Goal: Task Accomplishment & Management: Use online tool/utility

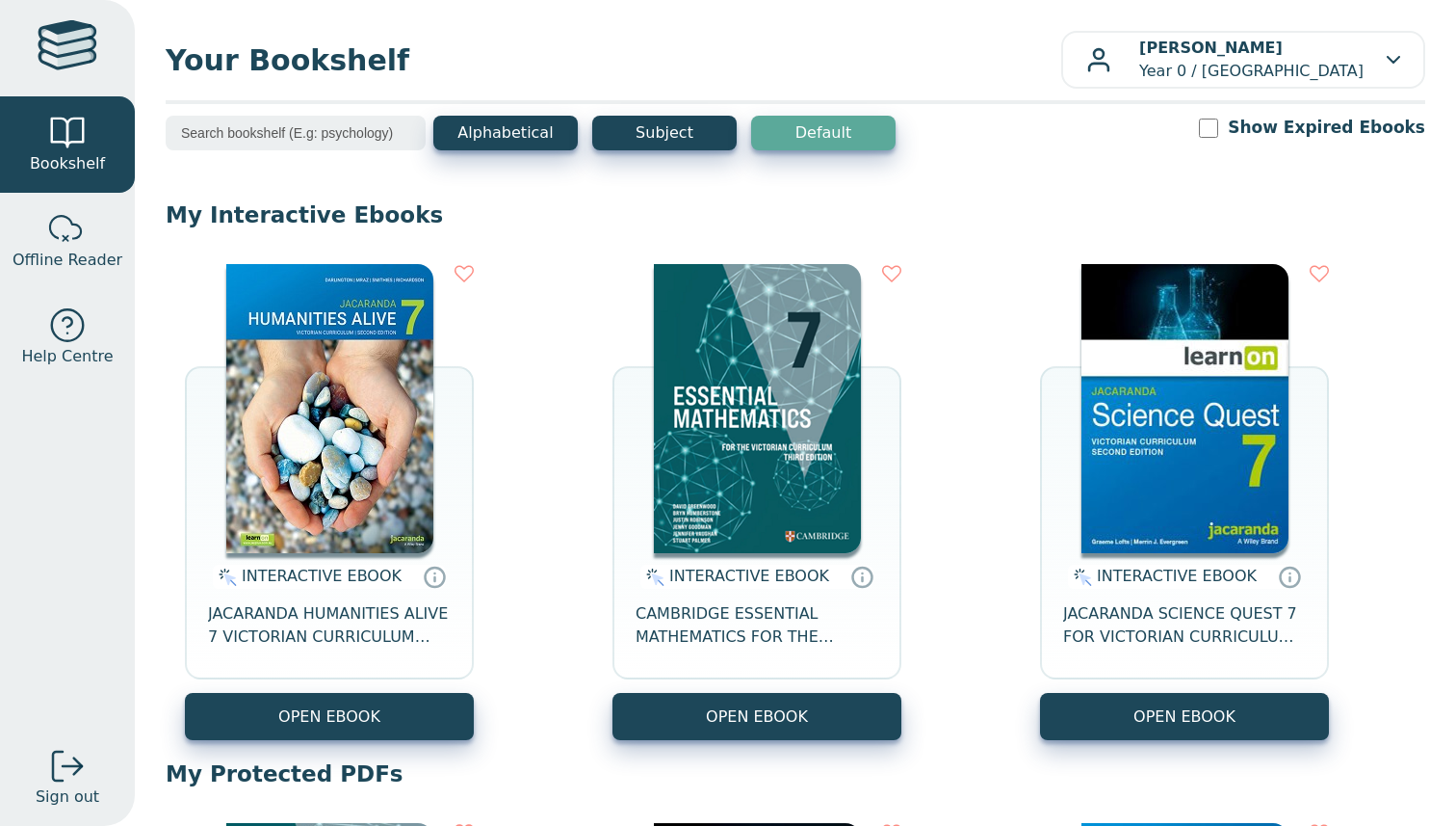
drag, startPoint x: 0, startPoint y: 0, endPoint x: 1032, endPoint y: 197, distance: 1050.6
drag, startPoint x: 543, startPoint y: 200, endPoint x: 527, endPoint y: 229, distance: 33.1
click at [524, 213] on p "My Interactive Ebooks" at bounding box center [795, 214] width 1260 height 29
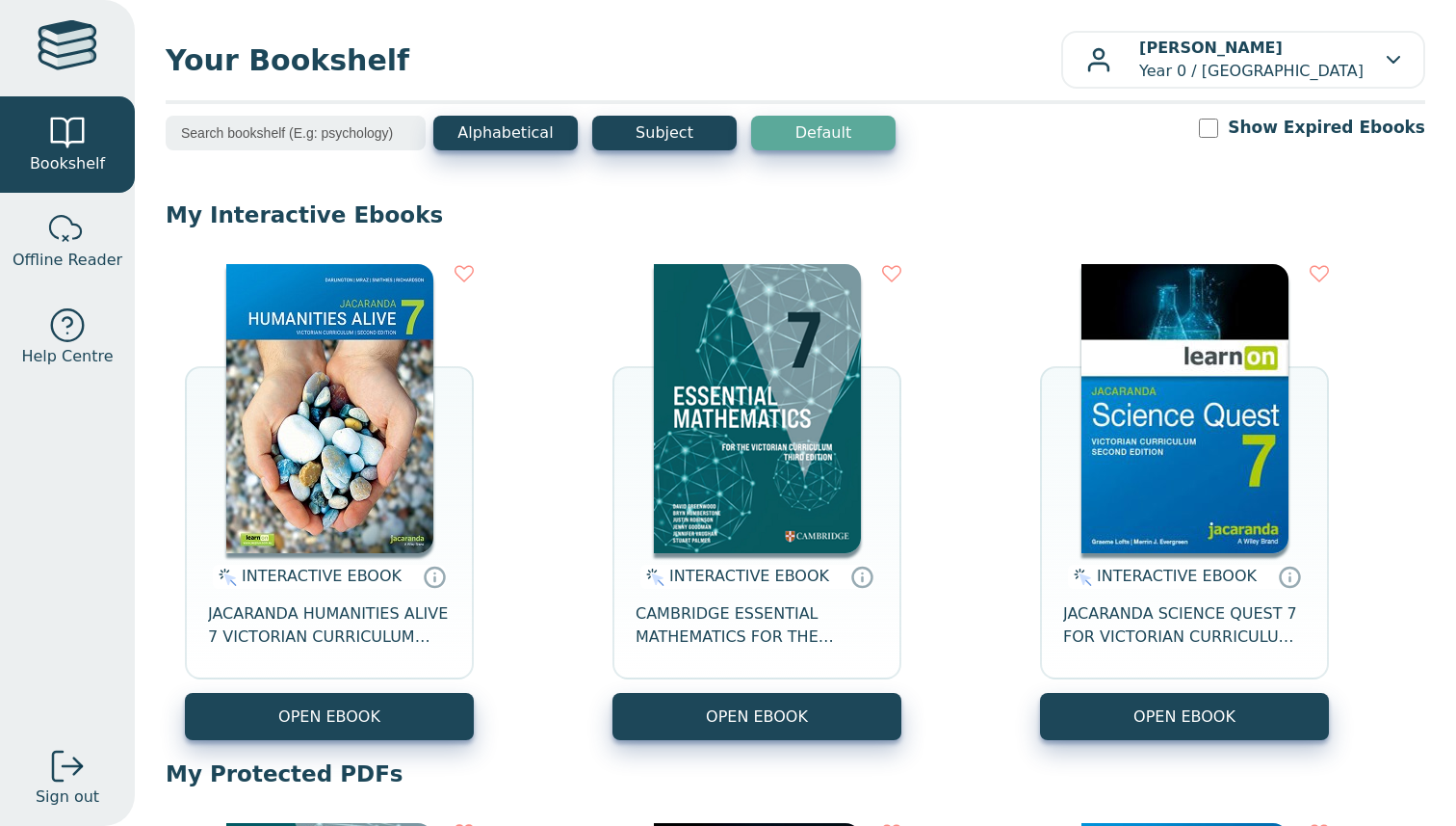
click at [535, 168] on div "Alphabetical Subject Default Show Expired Ebooks" at bounding box center [795, 145] width 1260 height 60
click at [408, 310] on img at bounding box center [330, 409] width 207 height 289
